Goal: Book appointment/travel/reservation

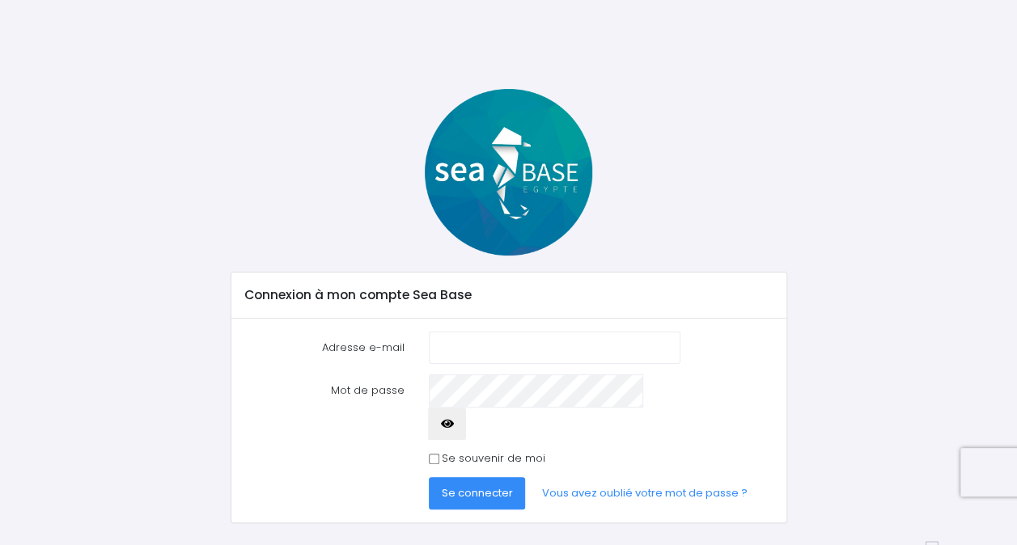
click at [517, 345] on input "Adresse e-mail" at bounding box center [555, 348] width 252 height 32
type input "koylarek.sandrine@orange.fr"
click at [489, 485] on span "Se connecter" at bounding box center [477, 492] width 71 height 15
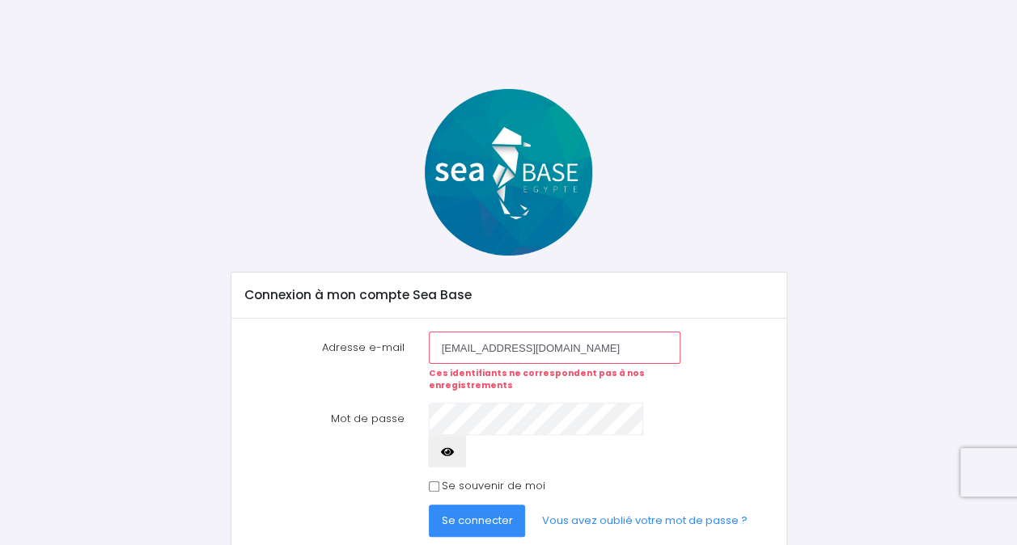
click at [451, 346] on input "[EMAIL_ADDRESS][DOMAIN_NAME]" at bounding box center [555, 348] width 252 height 32
type input "[EMAIL_ADDRESS][DOMAIN_NAME]"
click at [487, 513] on span "Se connecter" at bounding box center [477, 520] width 71 height 15
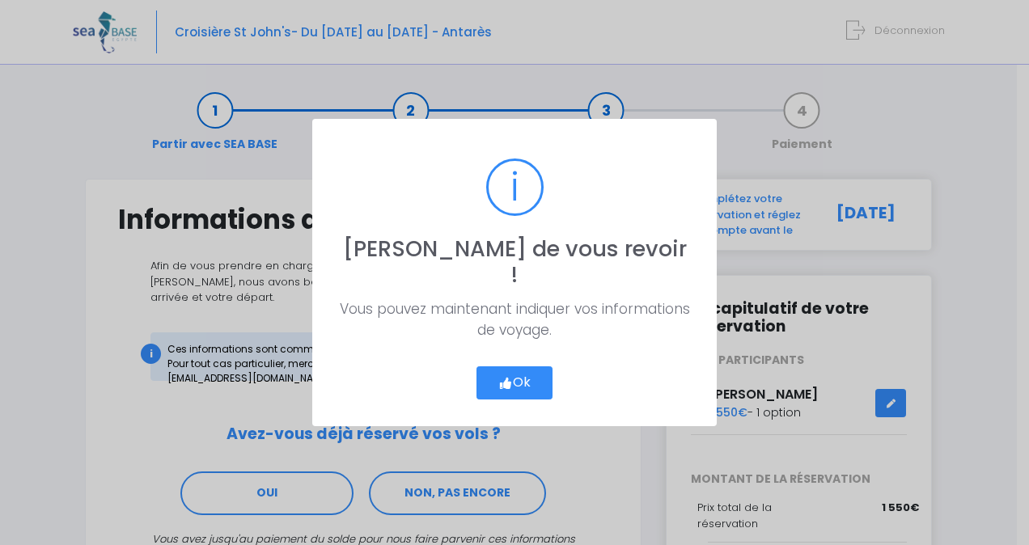
click at [530, 369] on button "Ok" at bounding box center [515, 384] width 76 height 34
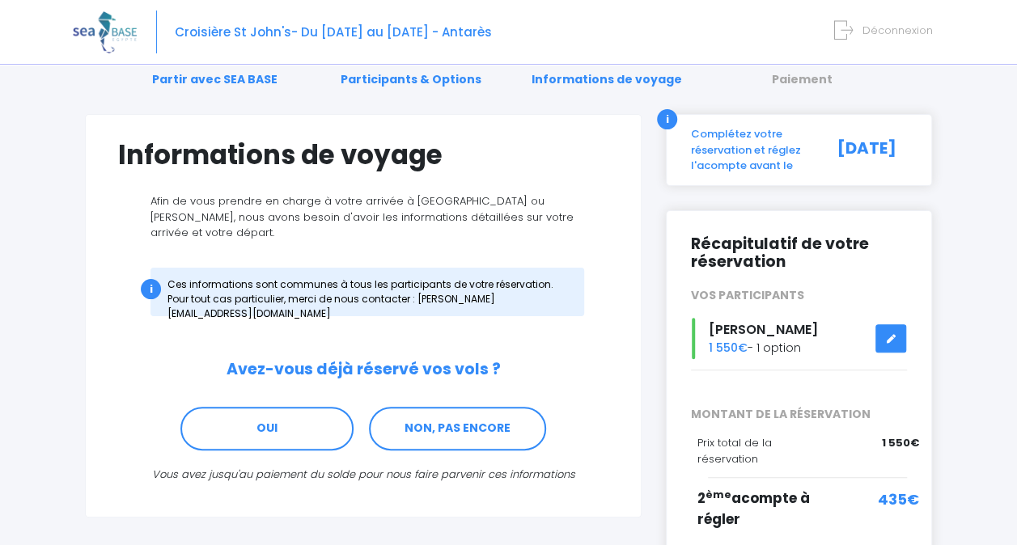
scroll to position [154, 0]
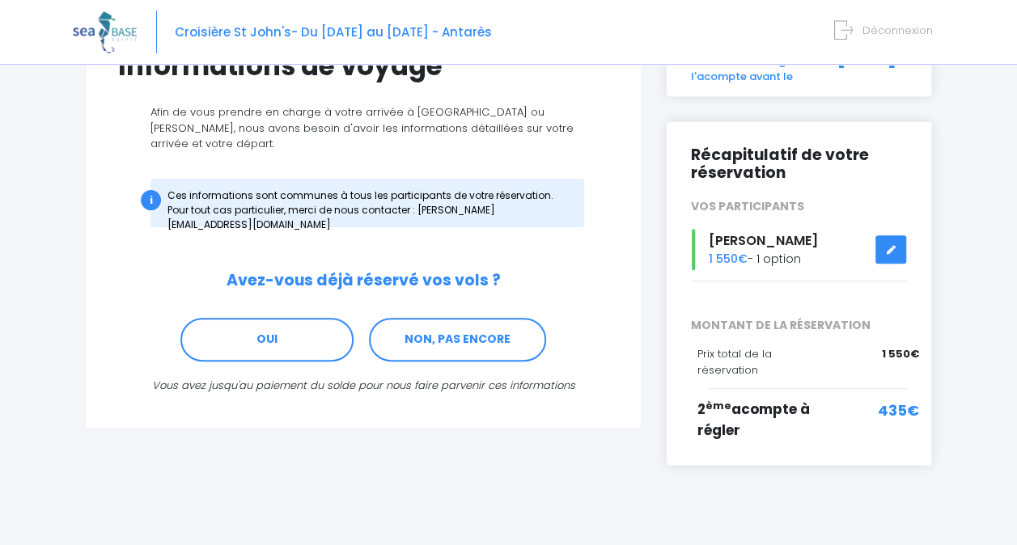
drag, startPoint x: 890, startPoint y: 393, endPoint x: 833, endPoint y: 398, distance: 57.6
click at [890, 400] on span "435€" at bounding box center [898, 411] width 41 height 22
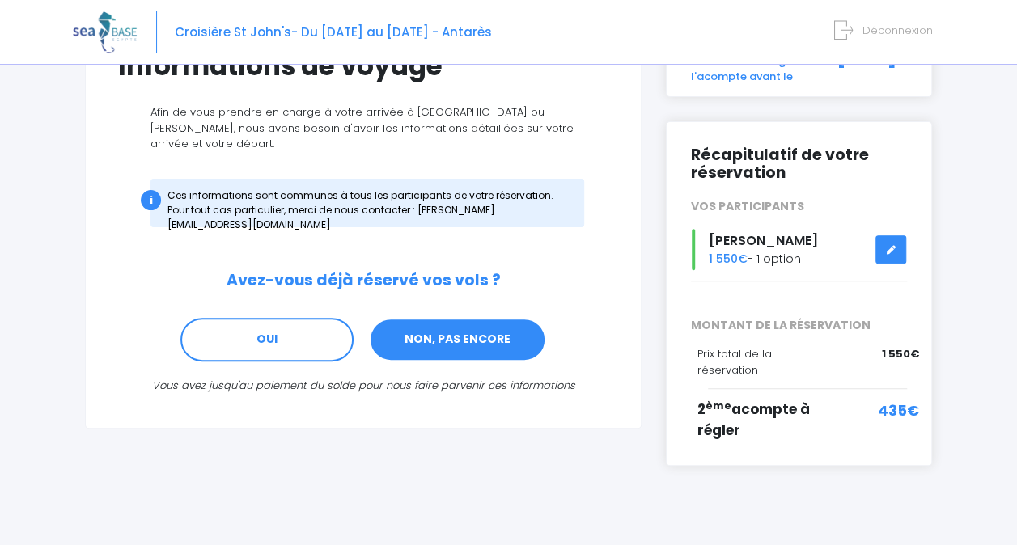
click at [431, 328] on link "NON, PAS ENCORE" at bounding box center [457, 340] width 177 height 44
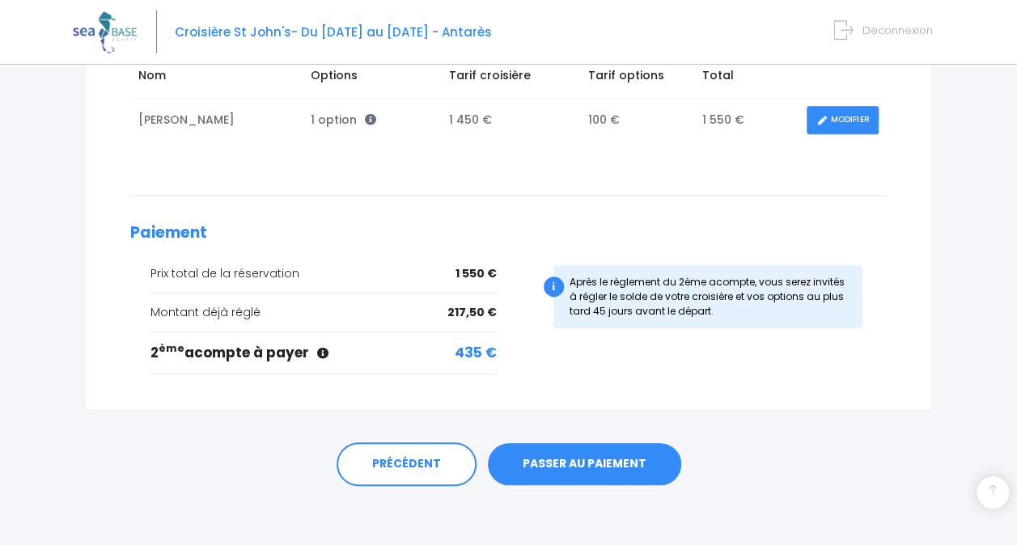
scroll to position [303, 0]
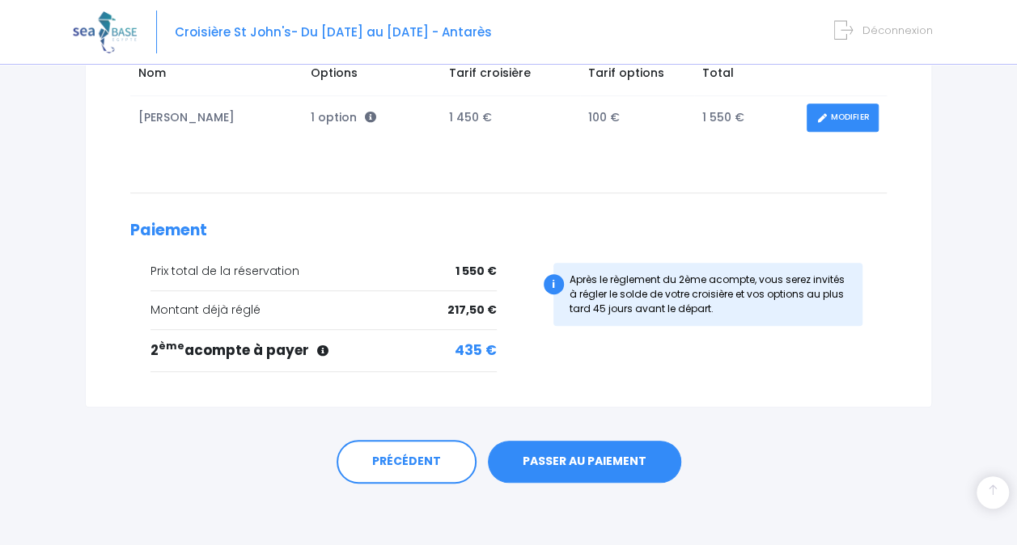
click at [581, 455] on link "PASSER AU PAIEMENT" at bounding box center [584, 462] width 193 height 42
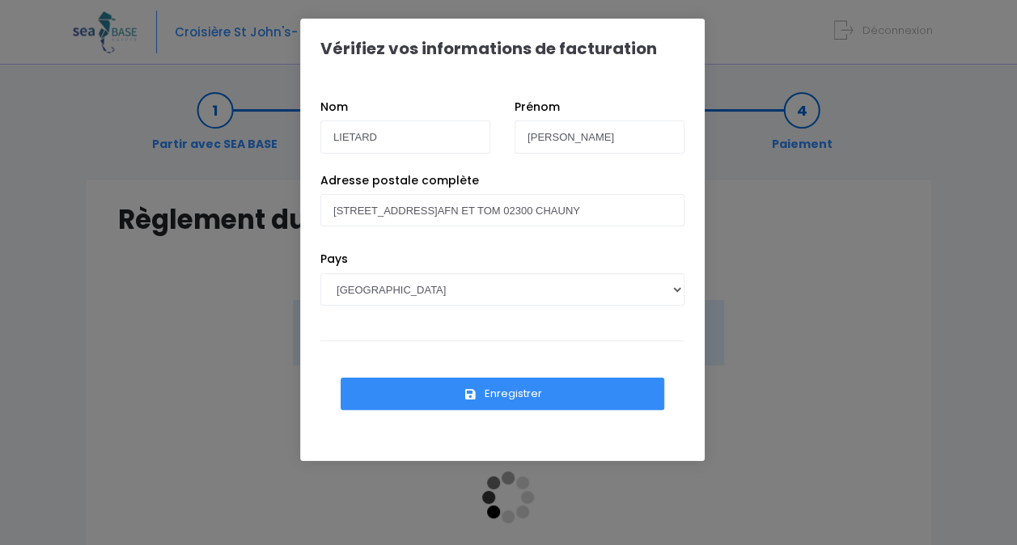
click at [509, 394] on button "Enregistrer" at bounding box center [503, 394] width 324 height 32
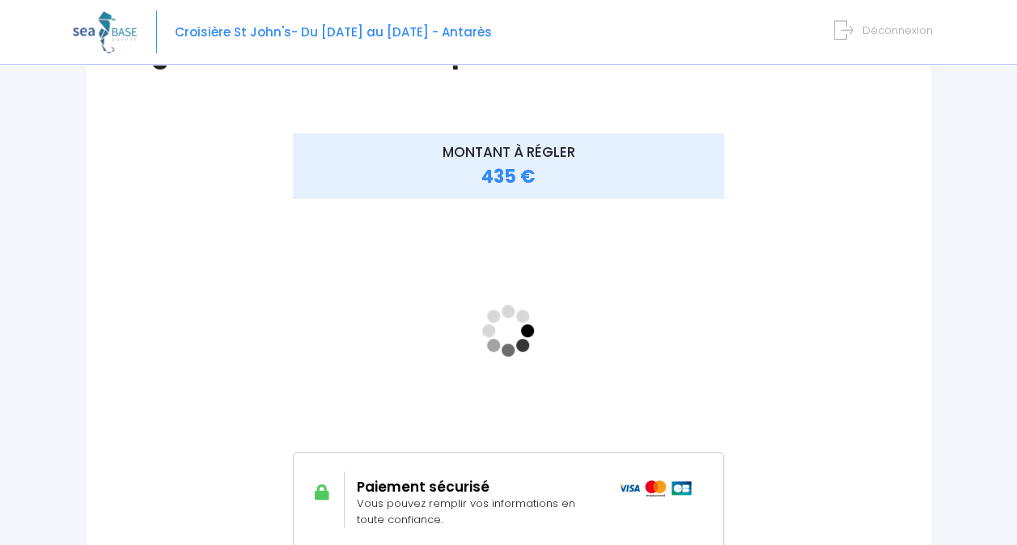
scroll to position [81, 0]
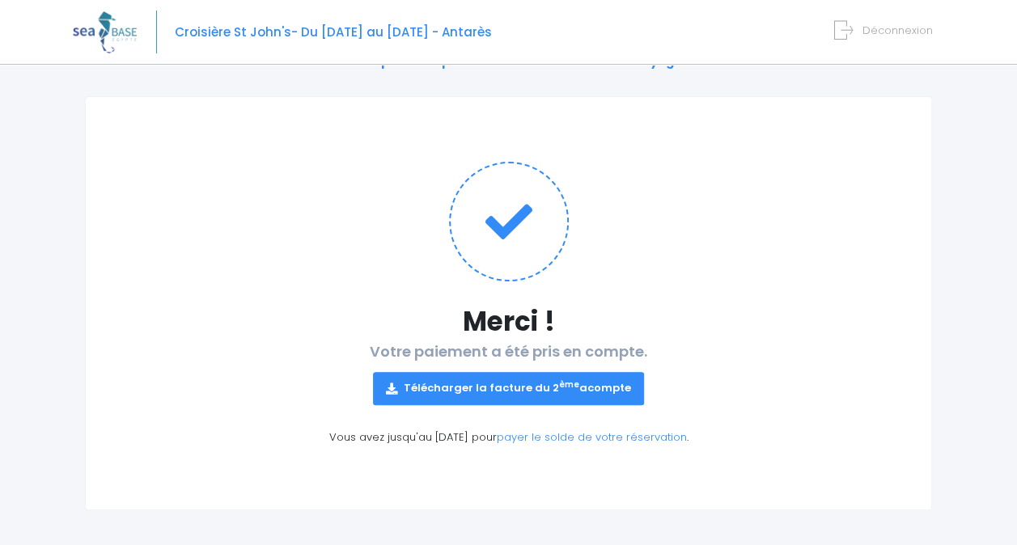
scroll to position [87, 0]
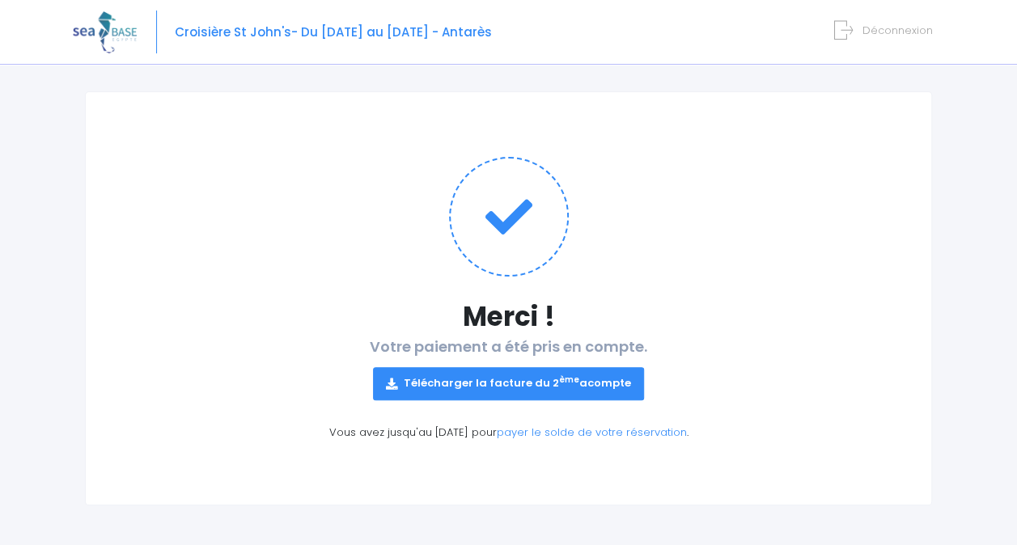
click at [510, 379] on link "Télécharger la facture du 2 ème acompte" at bounding box center [508, 383] width 271 height 32
